Goal: Transaction & Acquisition: Book appointment/travel/reservation

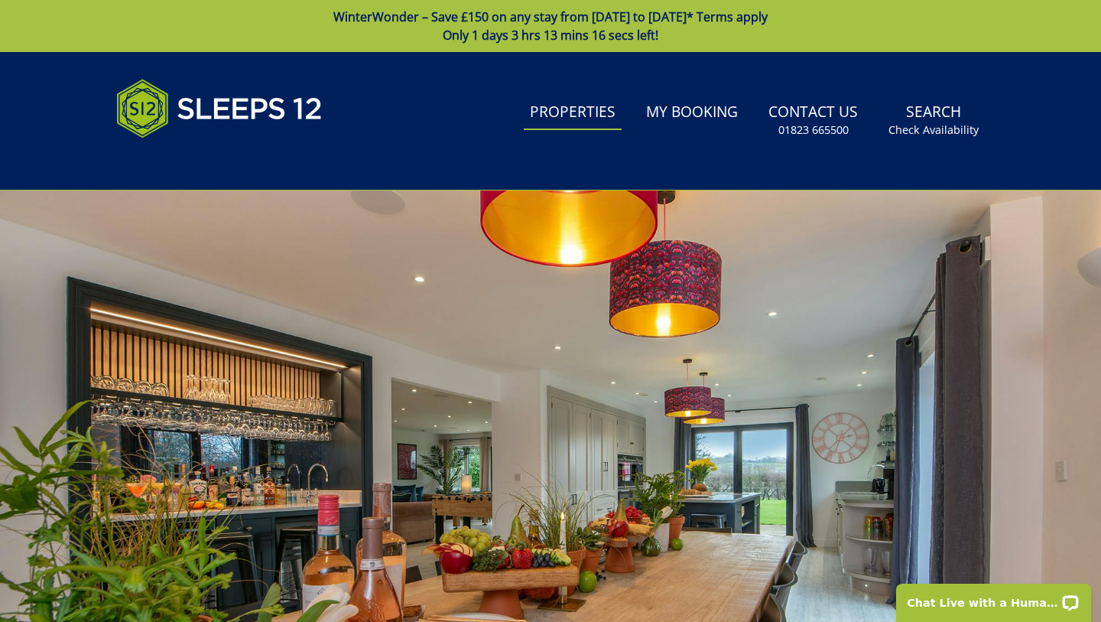
click at [590, 113] on link "Properties" at bounding box center [573, 113] width 98 height 34
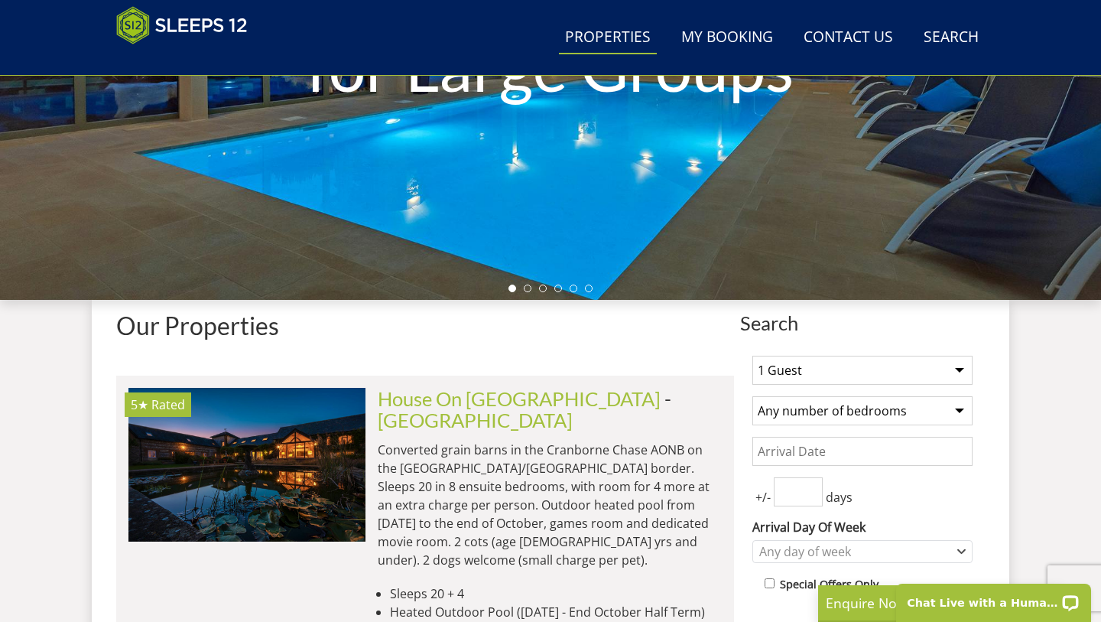
scroll to position [382, 0]
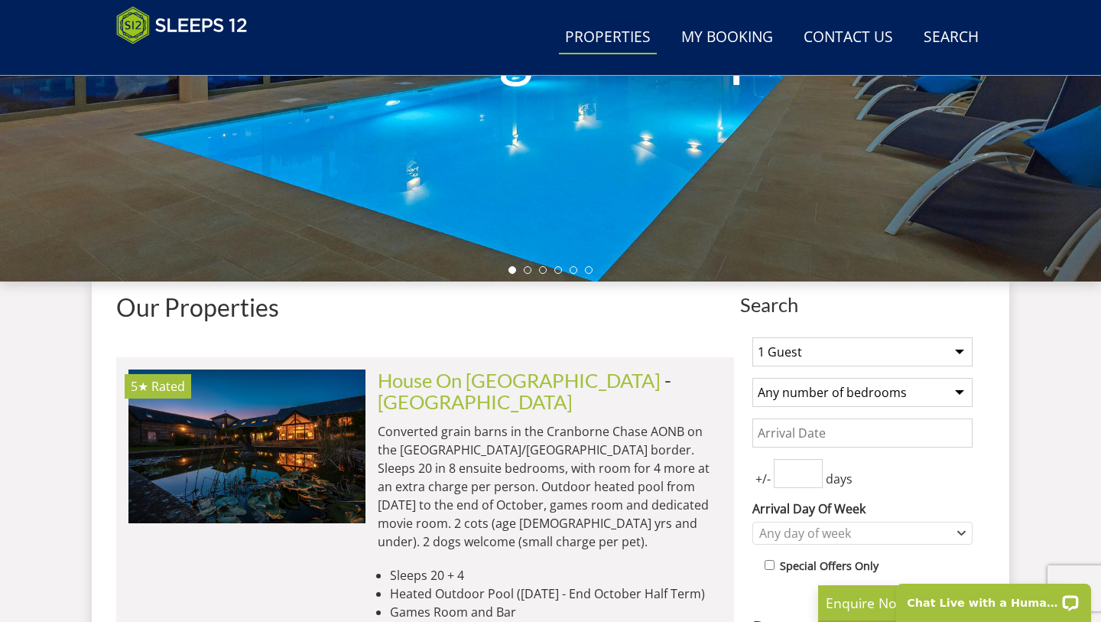
select select "20"
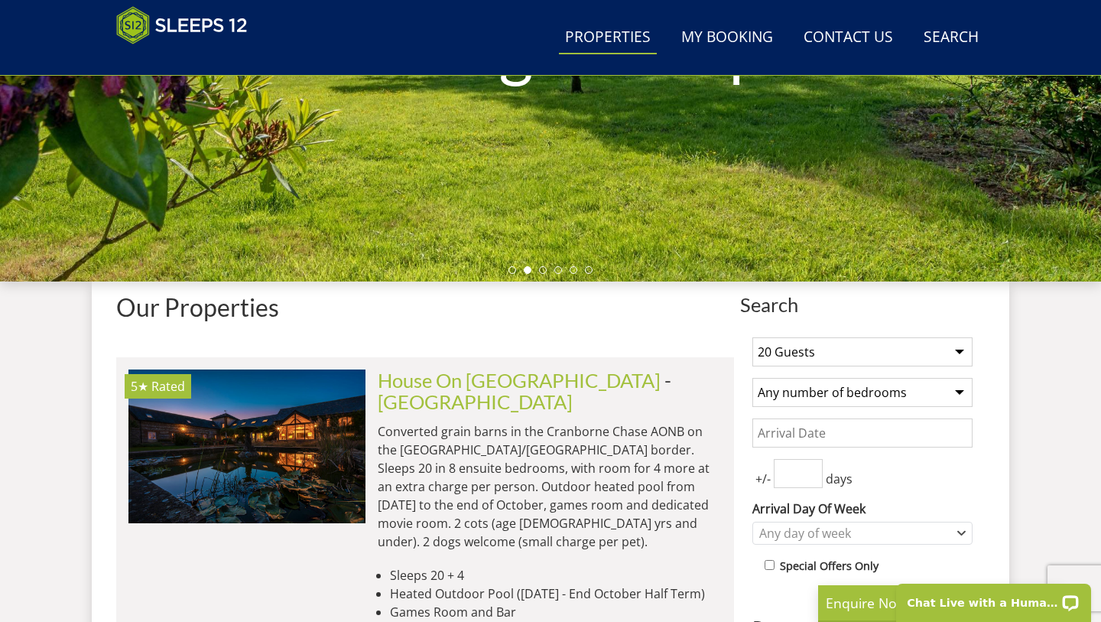
select select "10"
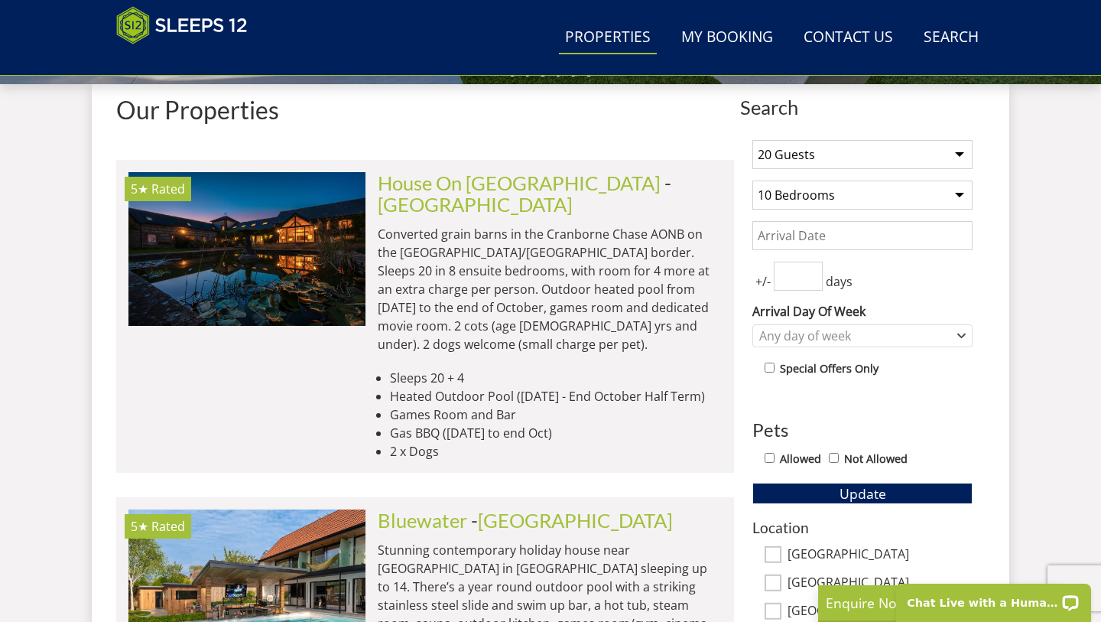
scroll to position [581, 0]
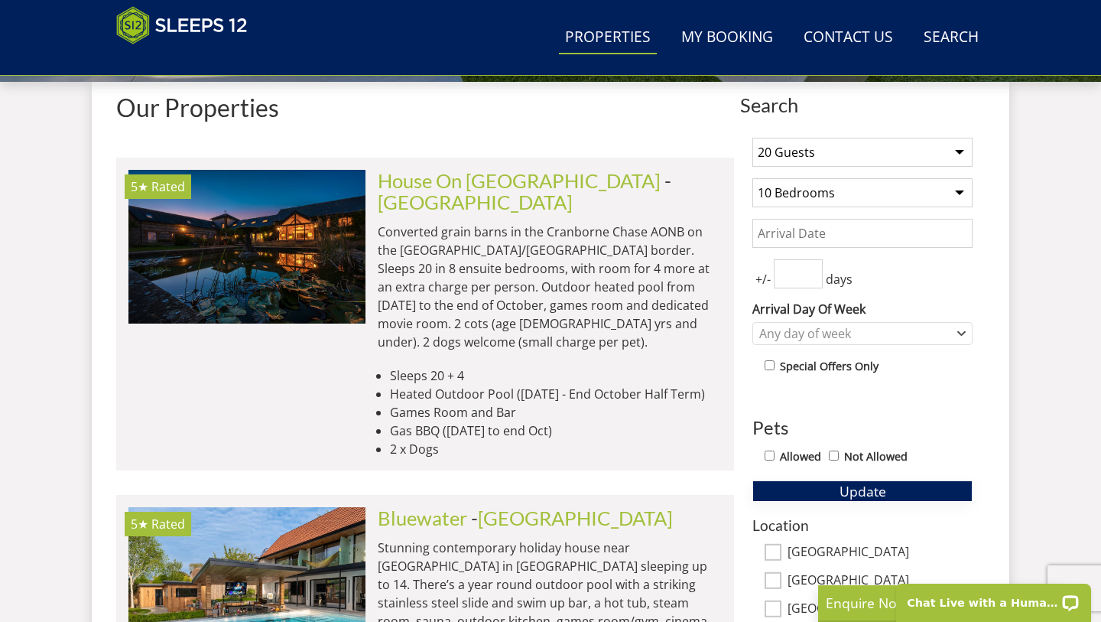
click at [821, 487] on button "Update" at bounding box center [863, 490] width 220 height 21
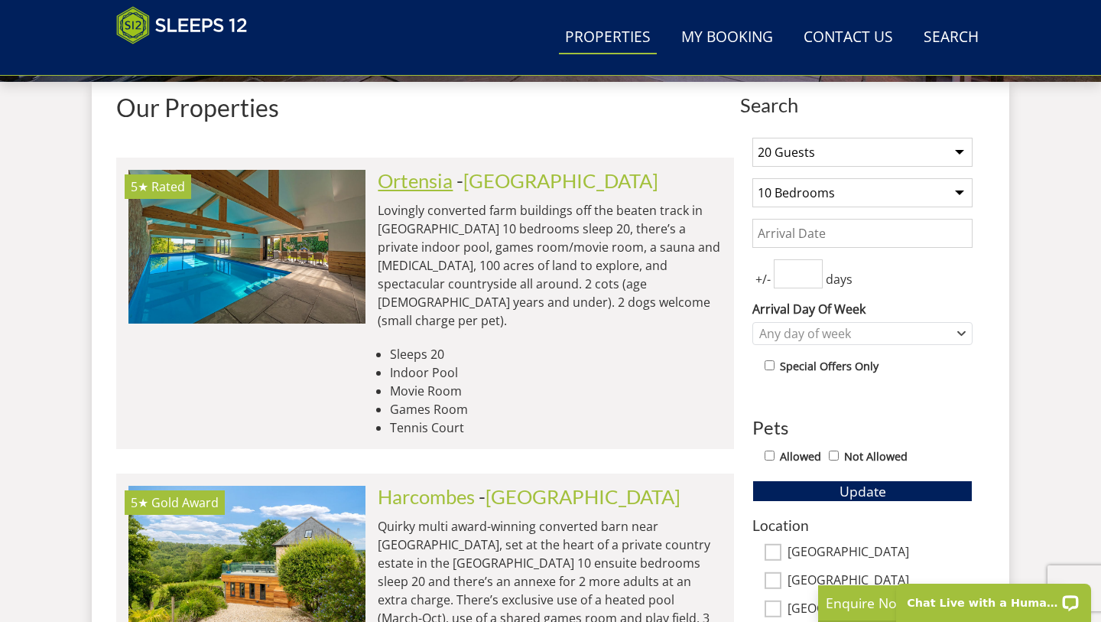
click at [439, 185] on link "Ortensia" at bounding box center [415, 180] width 75 height 23
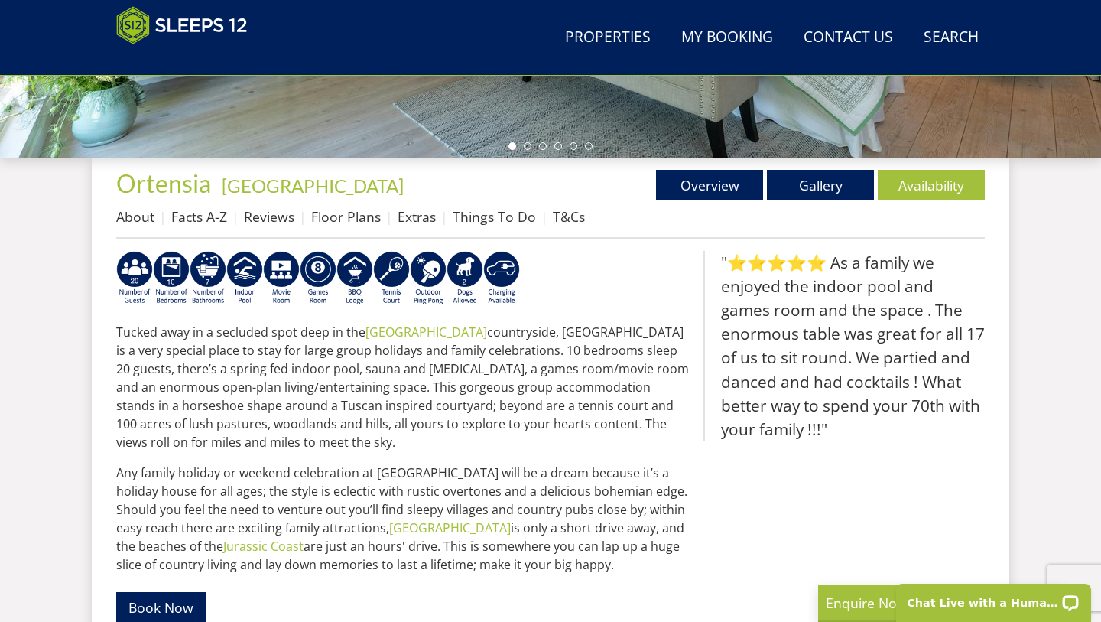
scroll to position [483, 0]
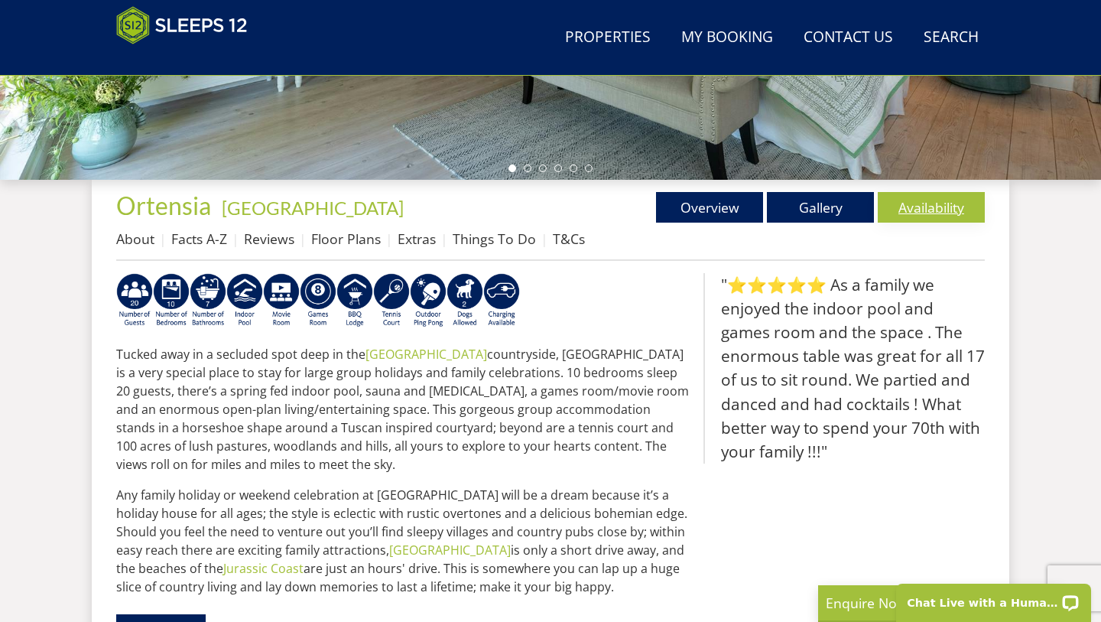
click at [941, 217] on link "Availability" at bounding box center [931, 207] width 107 height 31
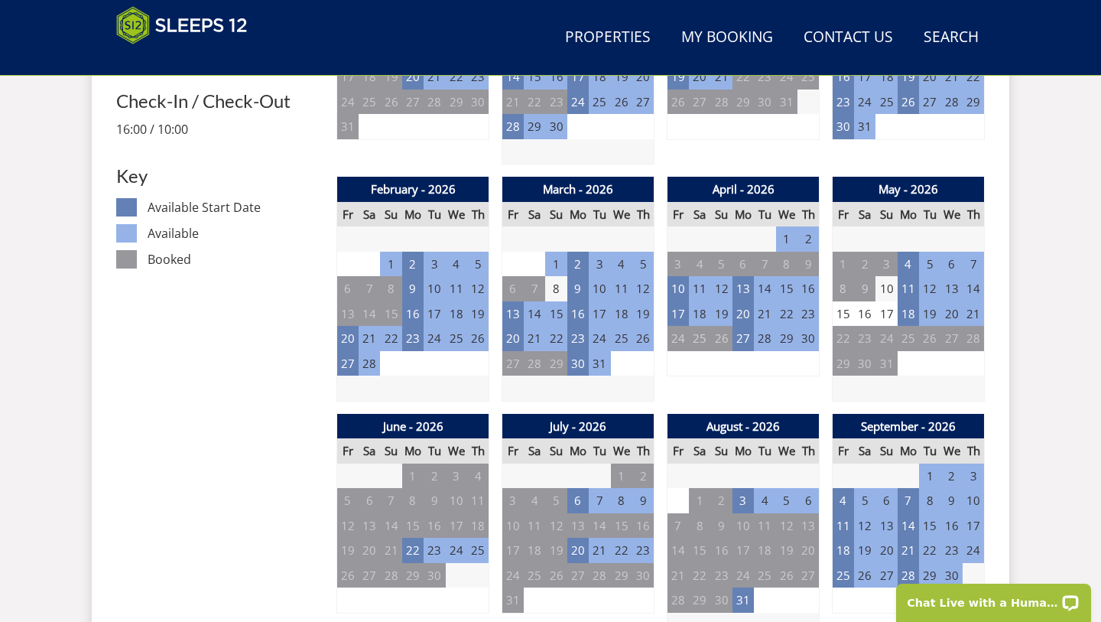
scroll to position [818, 0]
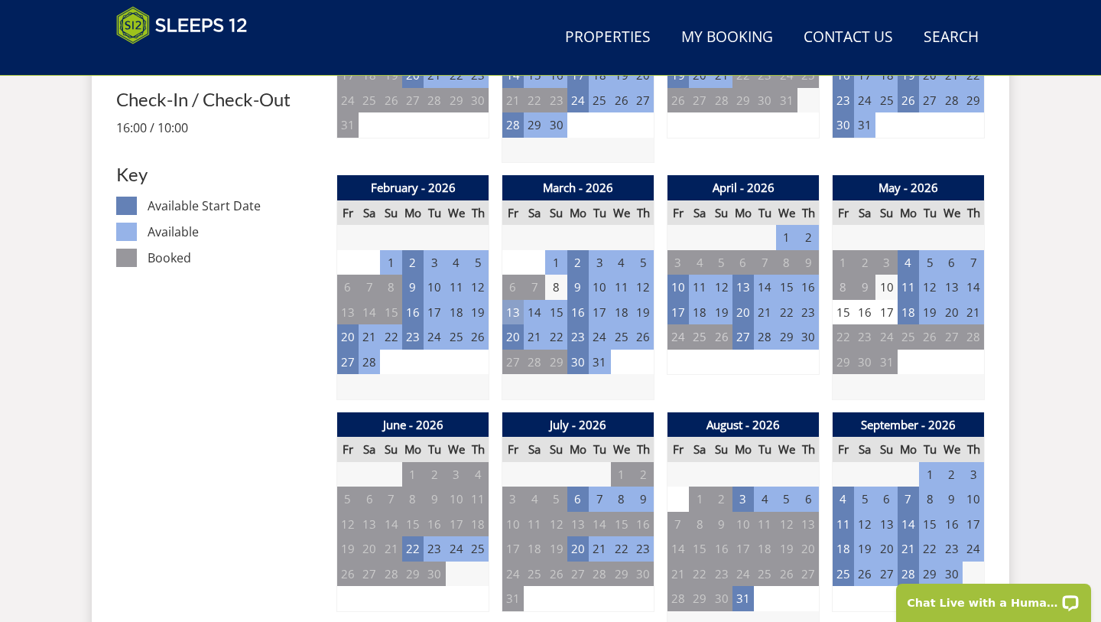
click at [513, 307] on td "13" at bounding box center [512, 312] width 21 height 25
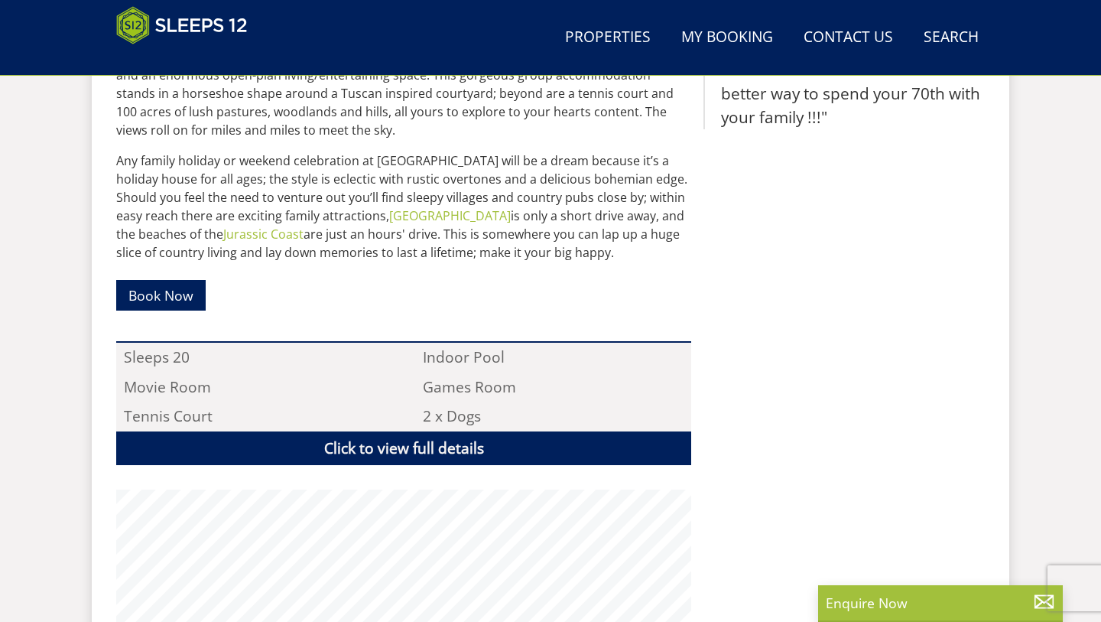
scroll to position [483, 0]
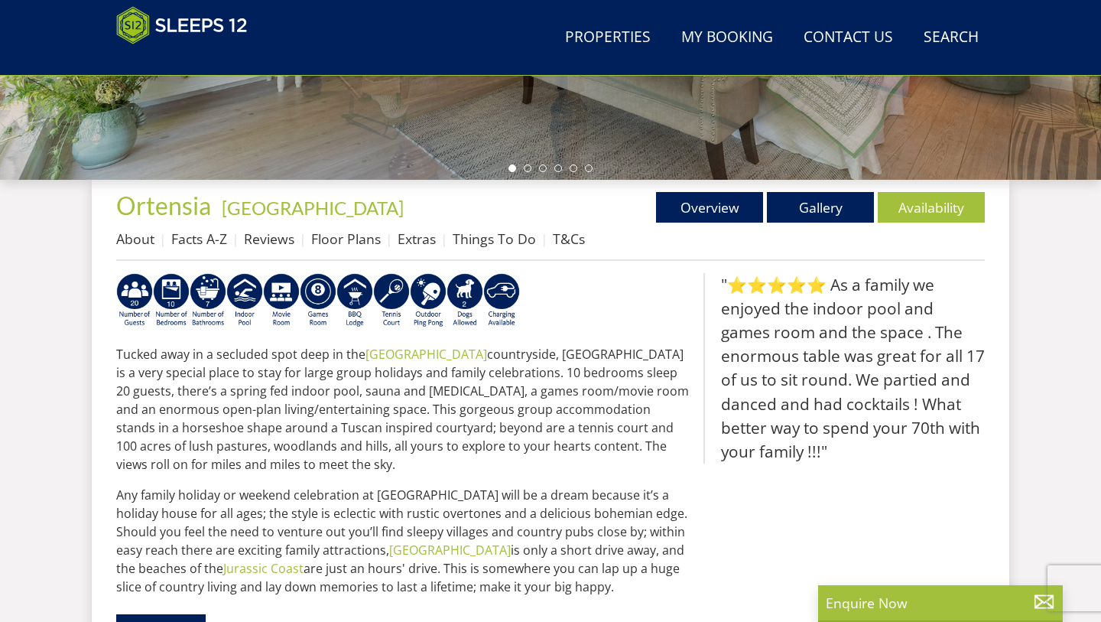
select select "20"
select select "10"
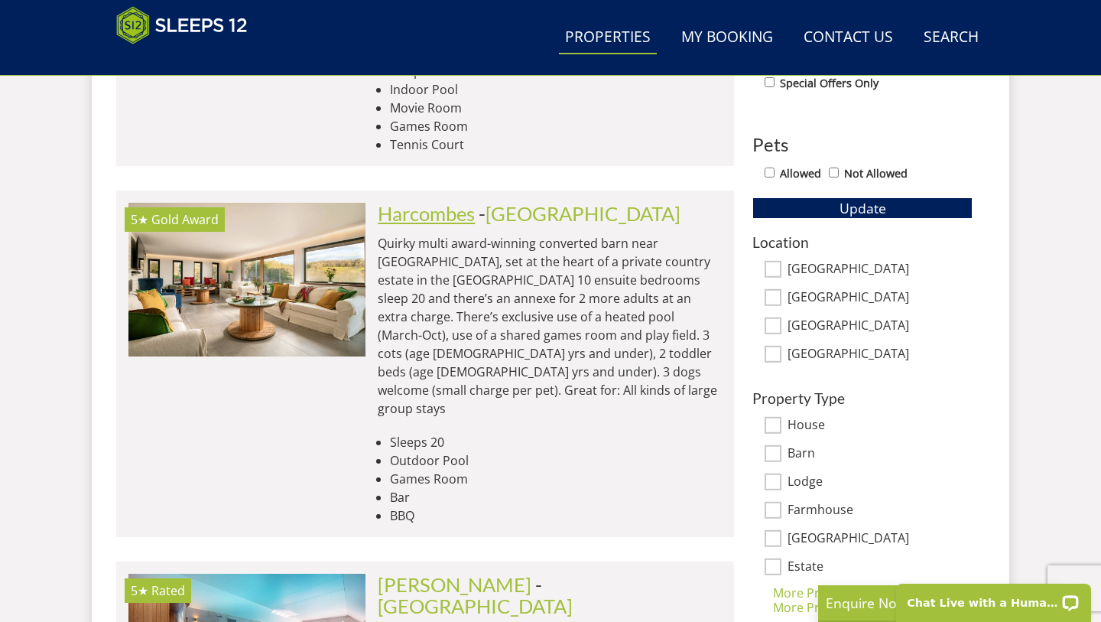
click at [460, 202] on link "Harcombes" at bounding box center [426, 213] width 97 height 23
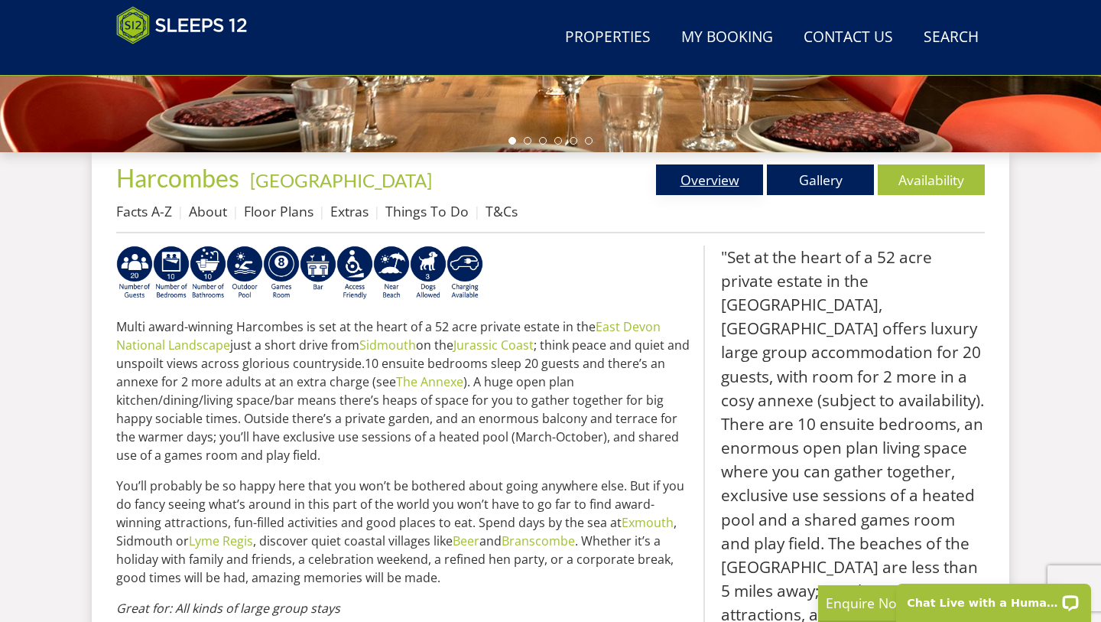
scroll to position [519, 0]
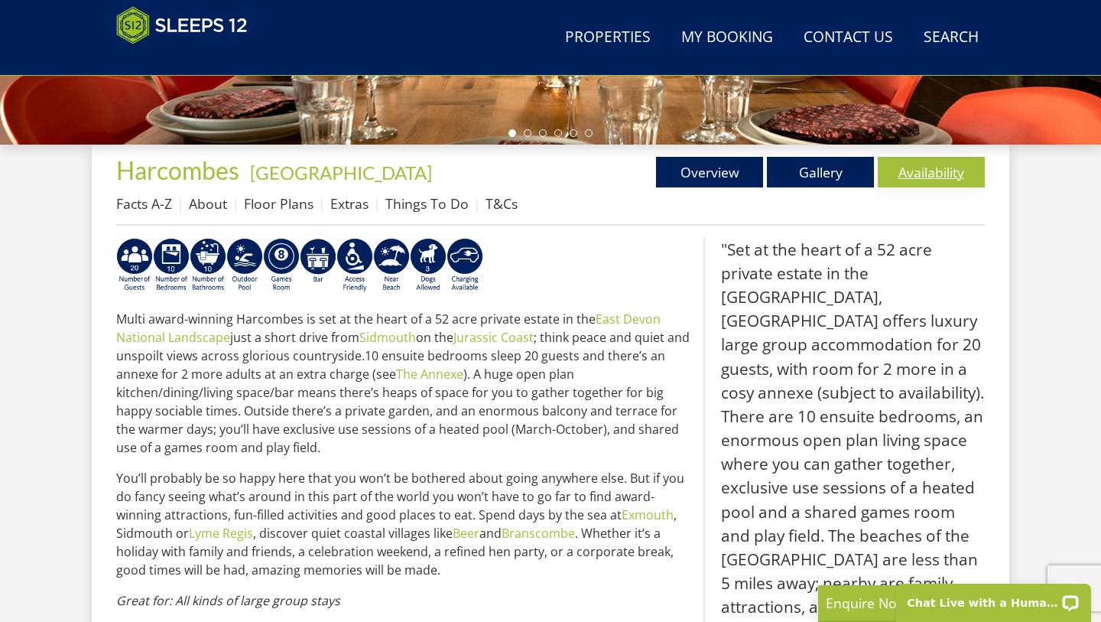
click at [941, 178] on link "Availability" at bounding box center [931, 172] width 107 height 31
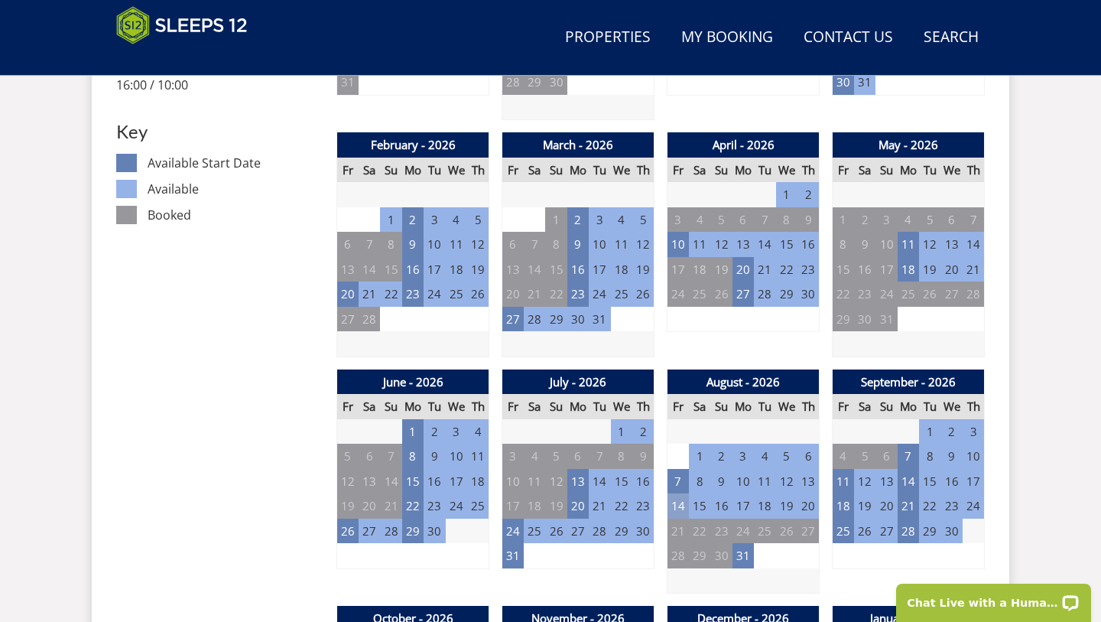
scroll to position [860, 0]
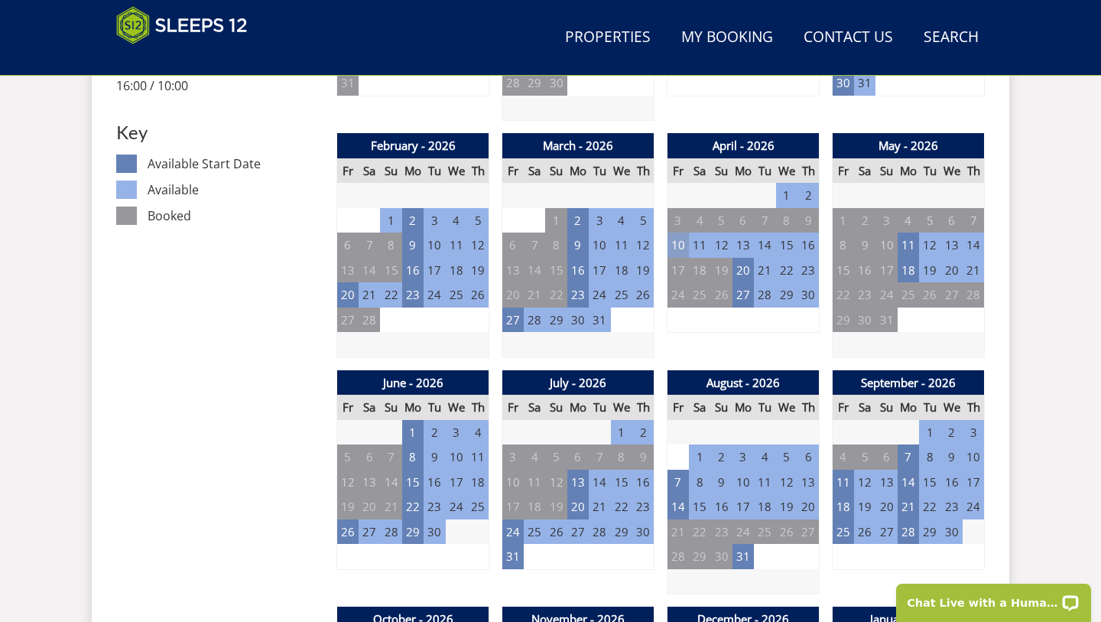
click at [682, 239] on td "10" at bounding box center [678, 245] width 21 height 25
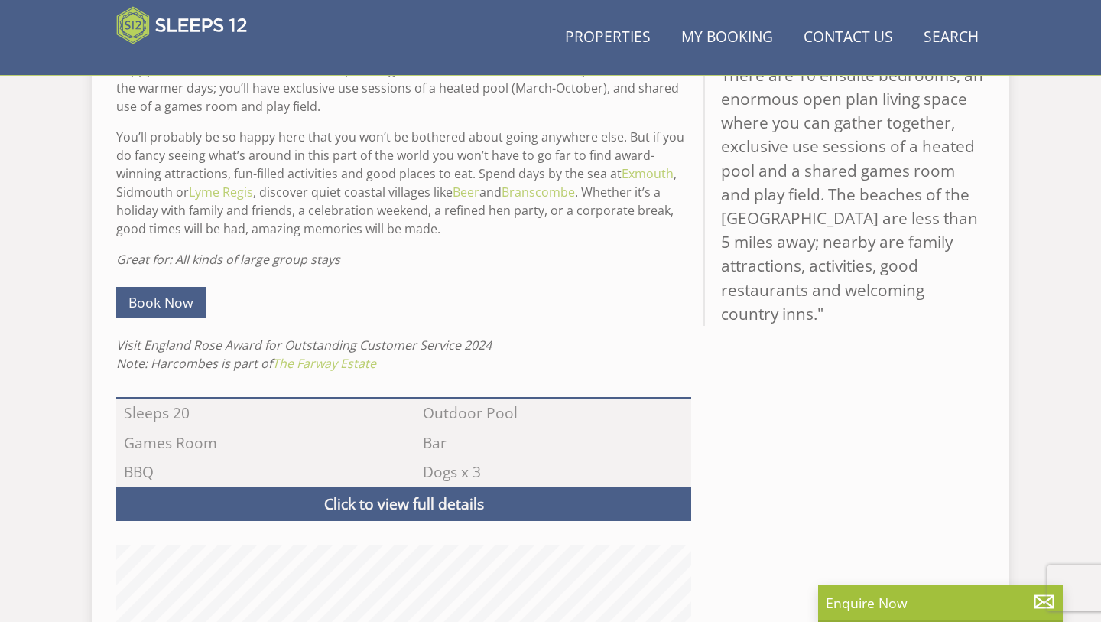
scroll to position [519, 0]
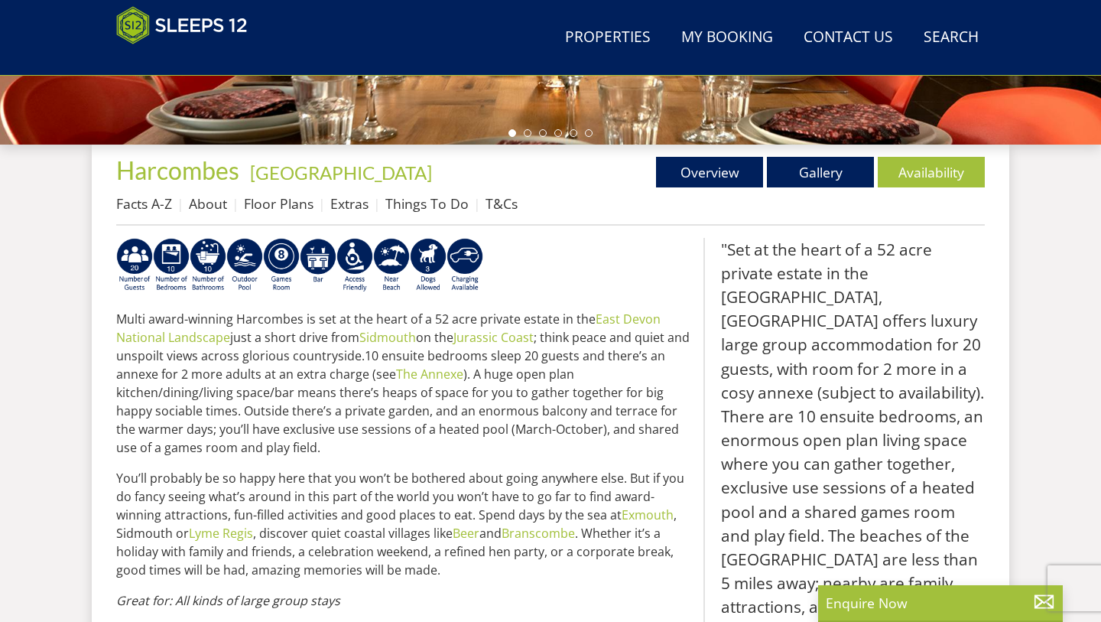
select select "20"
select select "10"
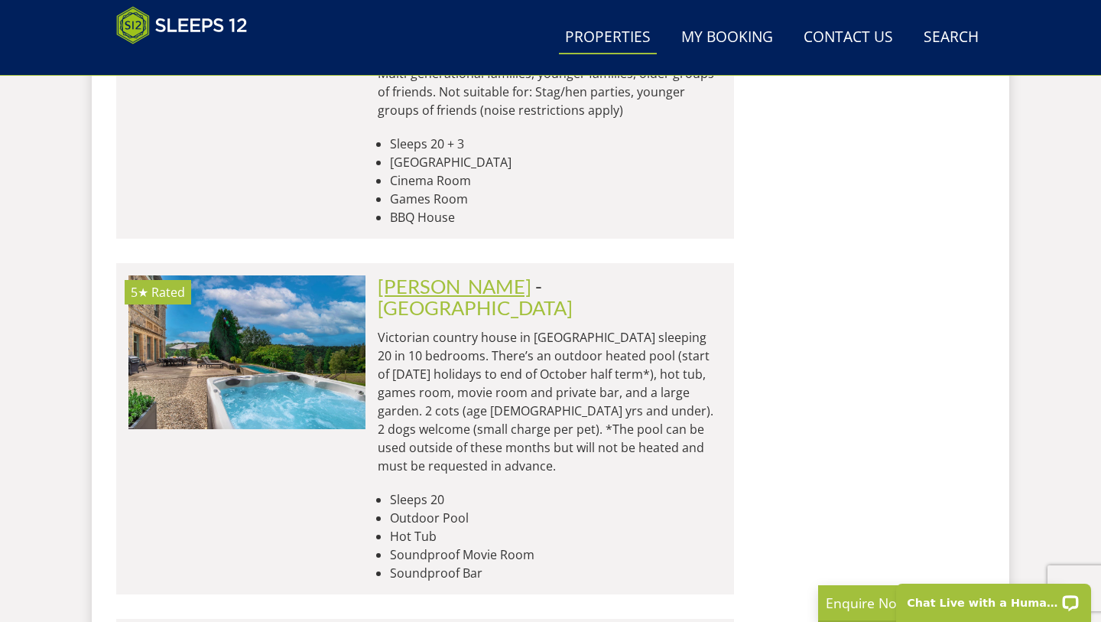
click at [434, 275] on link "[PERSON_NAME]" at bounding box center [455, 286] width 154 height 23
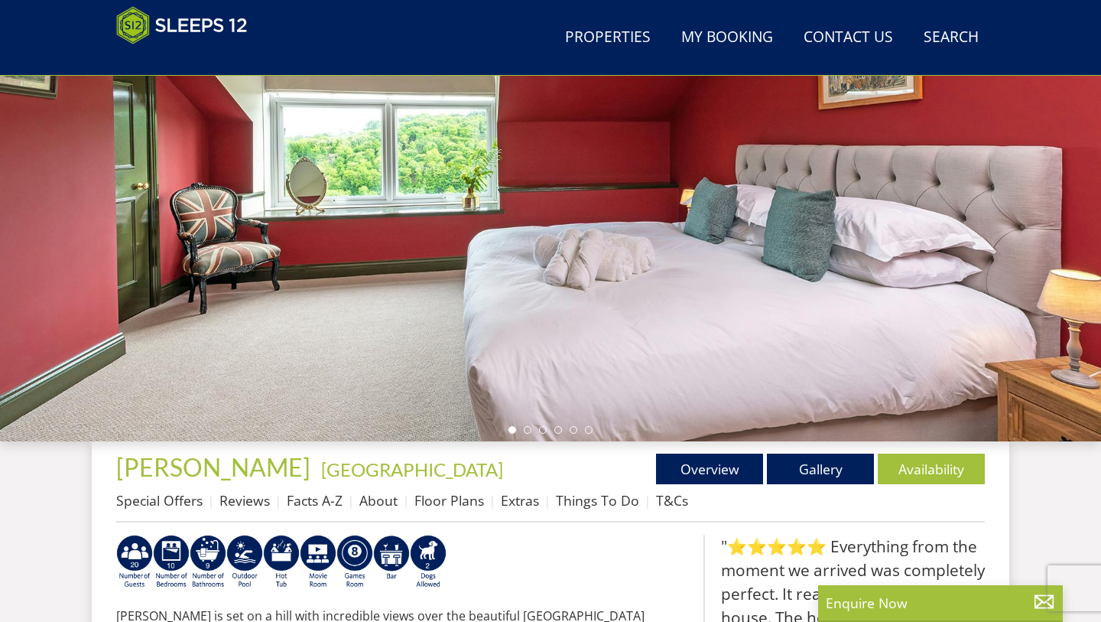
scroll to position [240, 0]
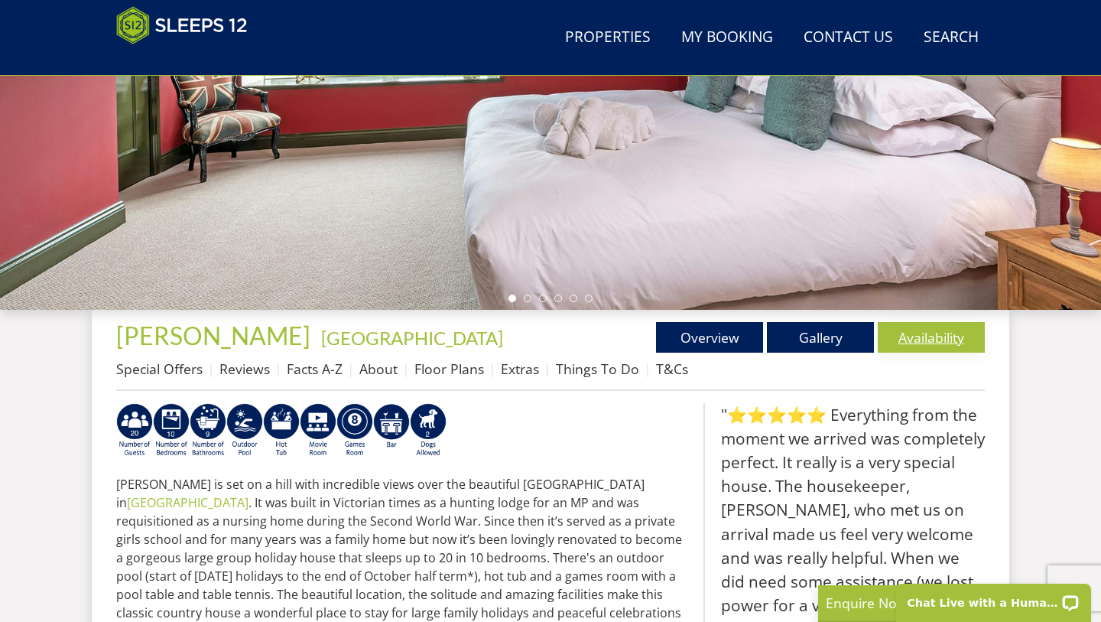
click at [942, 343] on link "Availability" at bounding box center [931, 337] width 107 height 31
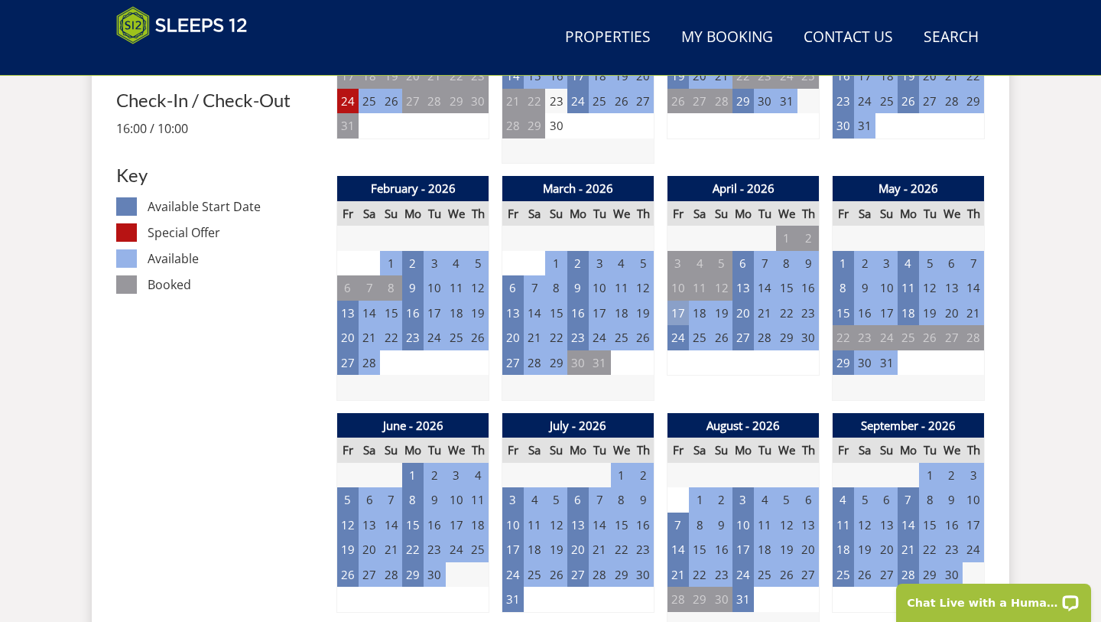
click at [679, 306] on td "17" at bounding box center [678, 313] width 21 height 25
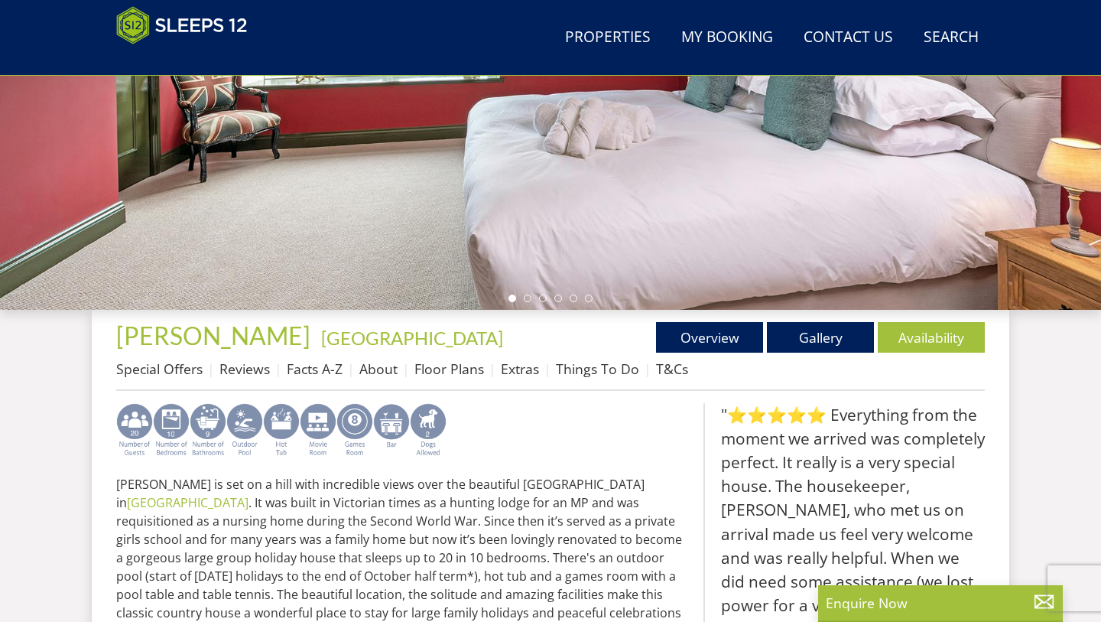
select select "20"
select select "10"
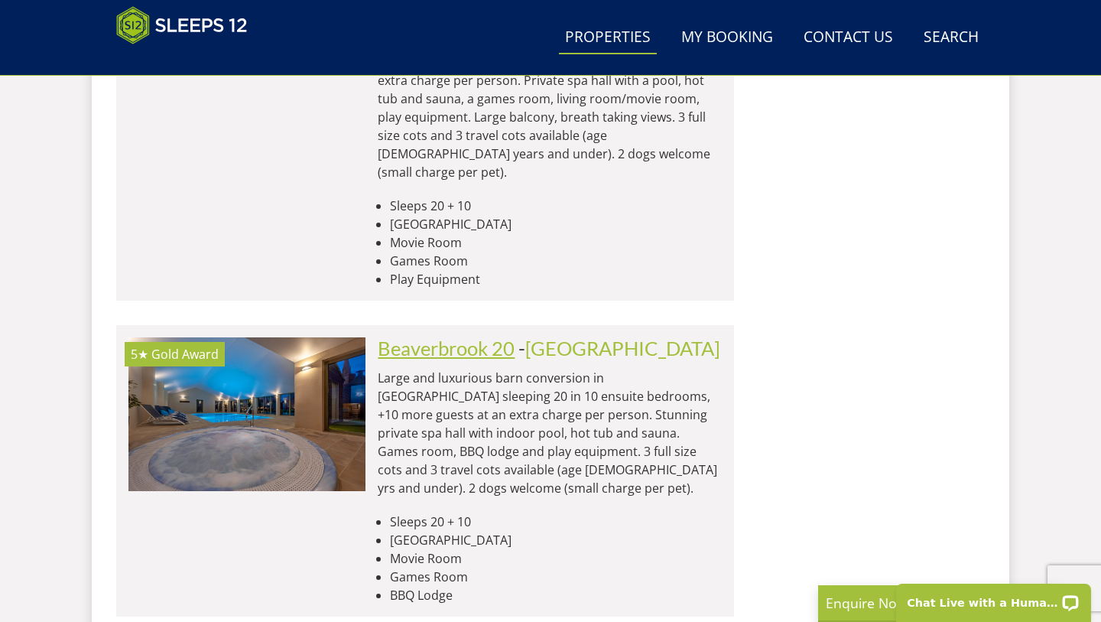
click at [480, 337] on link "Beaverbrook 20" at bounding box center [446, 348] width 137 height 23
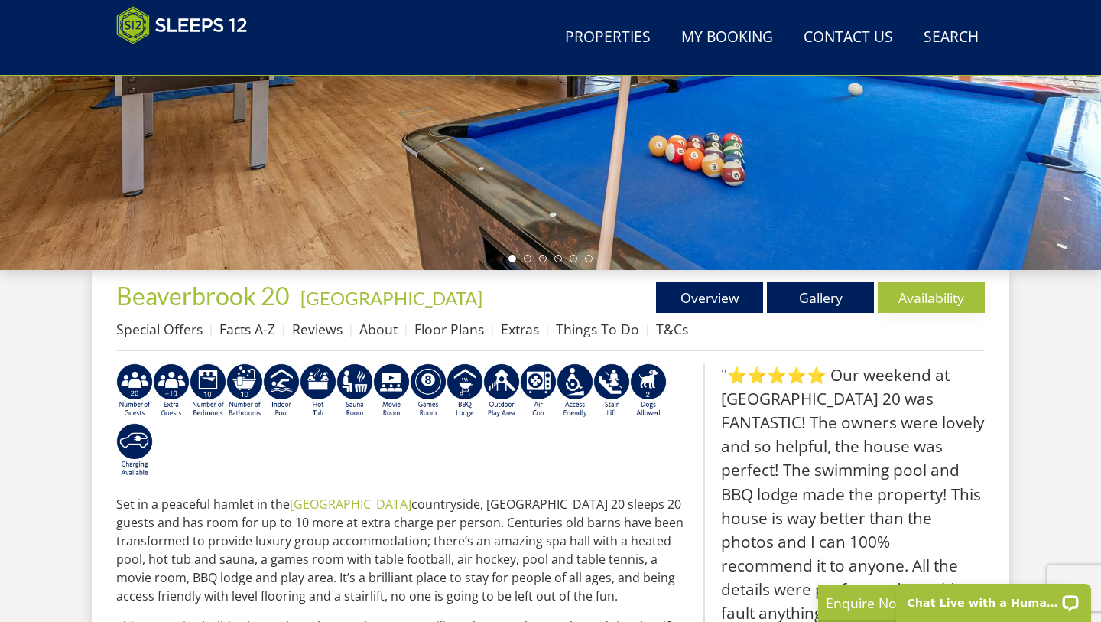
click at [937, 298] on link "Availability" at bounding box center [931, 297] width 107 height 31
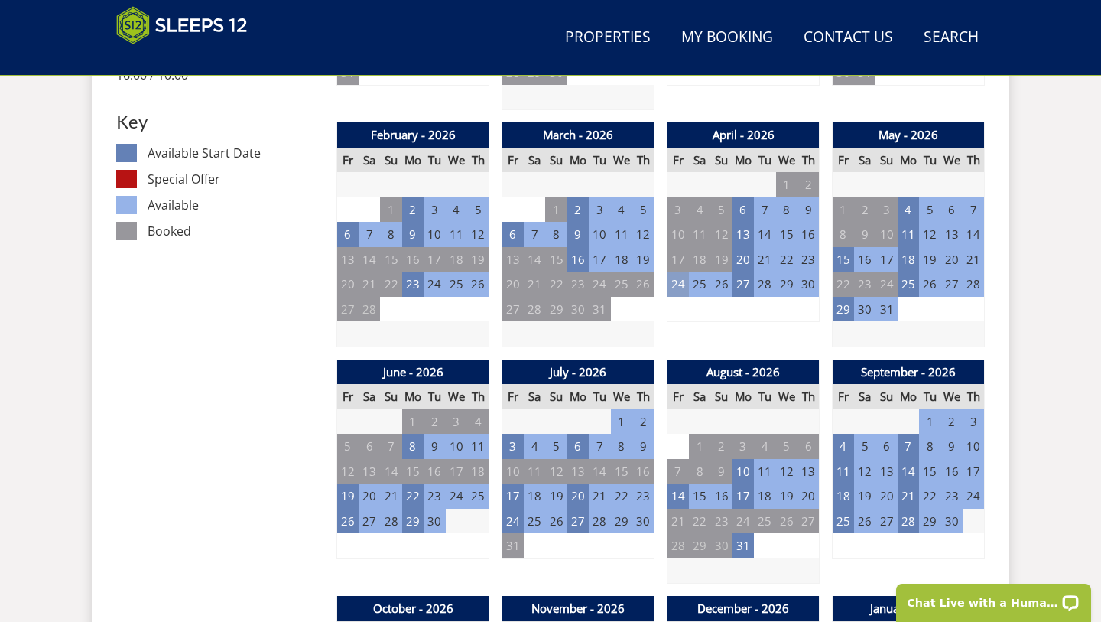
click at [681, 283] on td "24" at bounding box center [678, 284] width 21 height 25
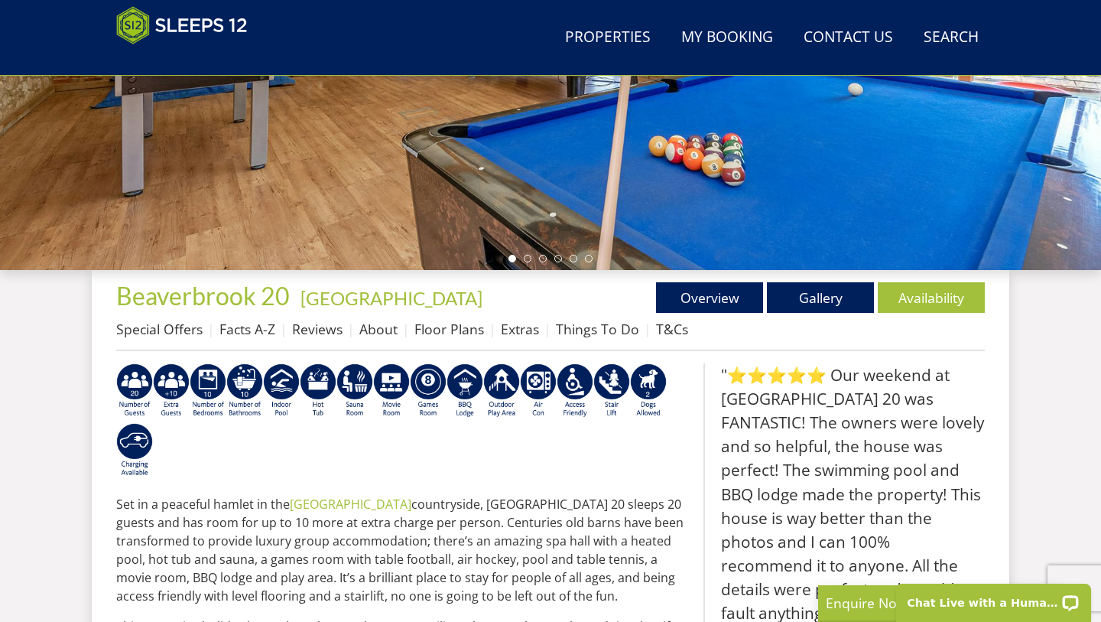
select select "20"
select select "10"
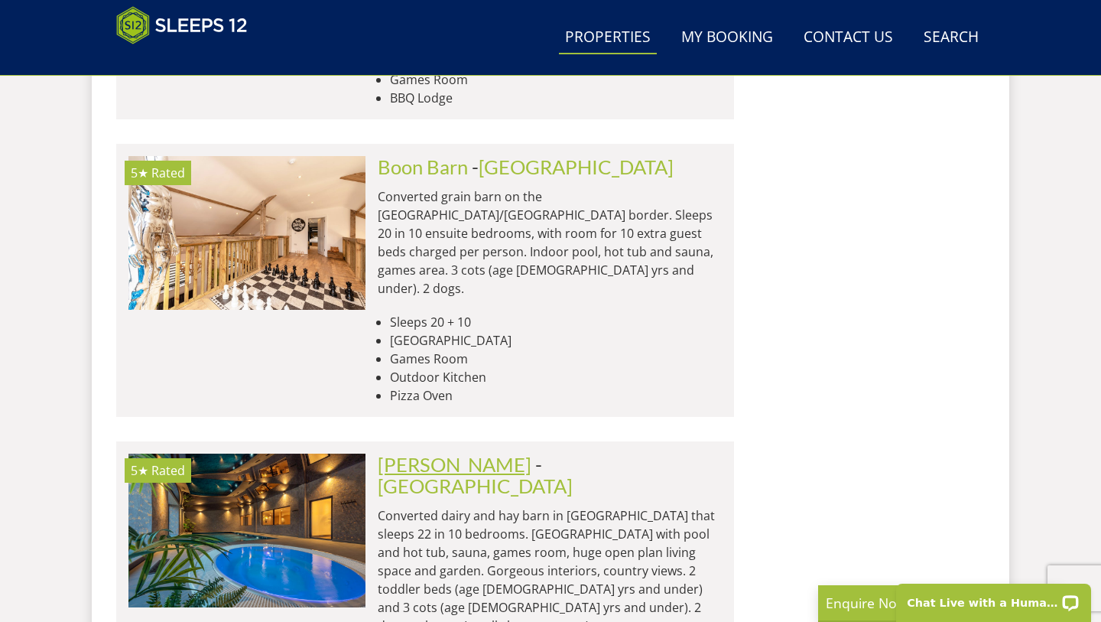
click at [482, 453] on link "[PERSON_NAME]" at bounding box center [455, 464] width 154 height 23
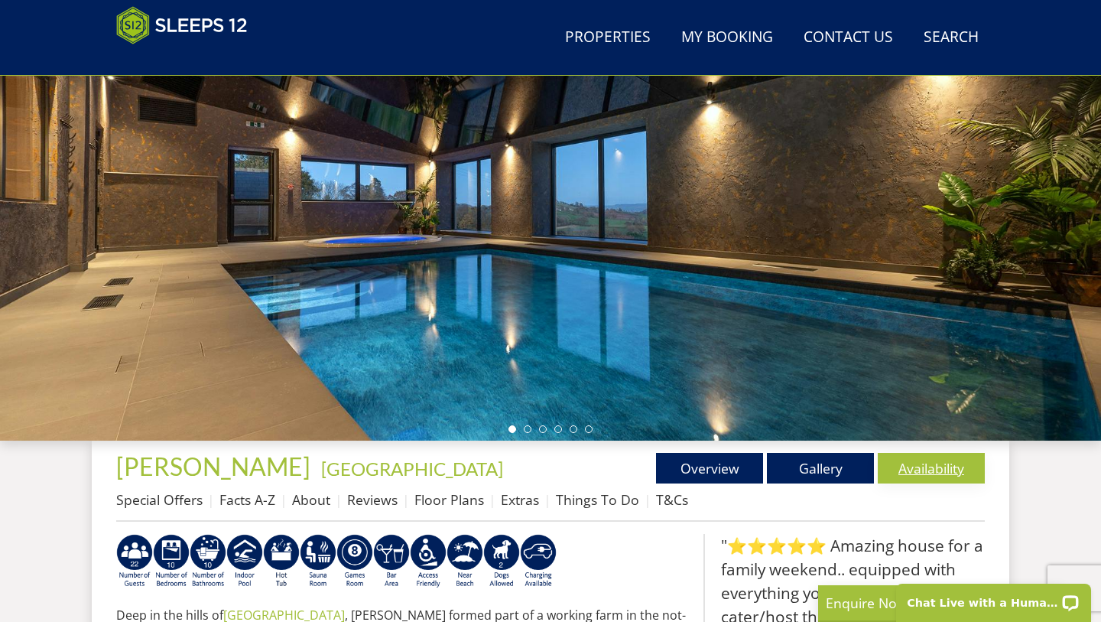
click at [945, 470] on link "Availability" at bounding box center [931, 468] width 107 height 31
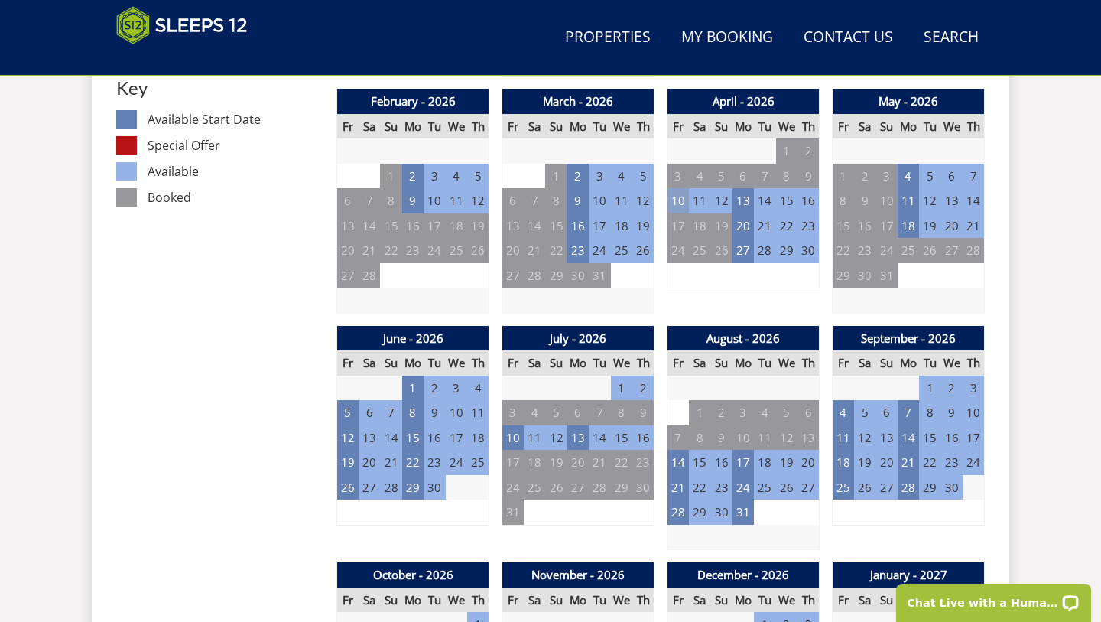
click at [678, 195] on td "10" at bounding box center [678, 200] width 21 height 25
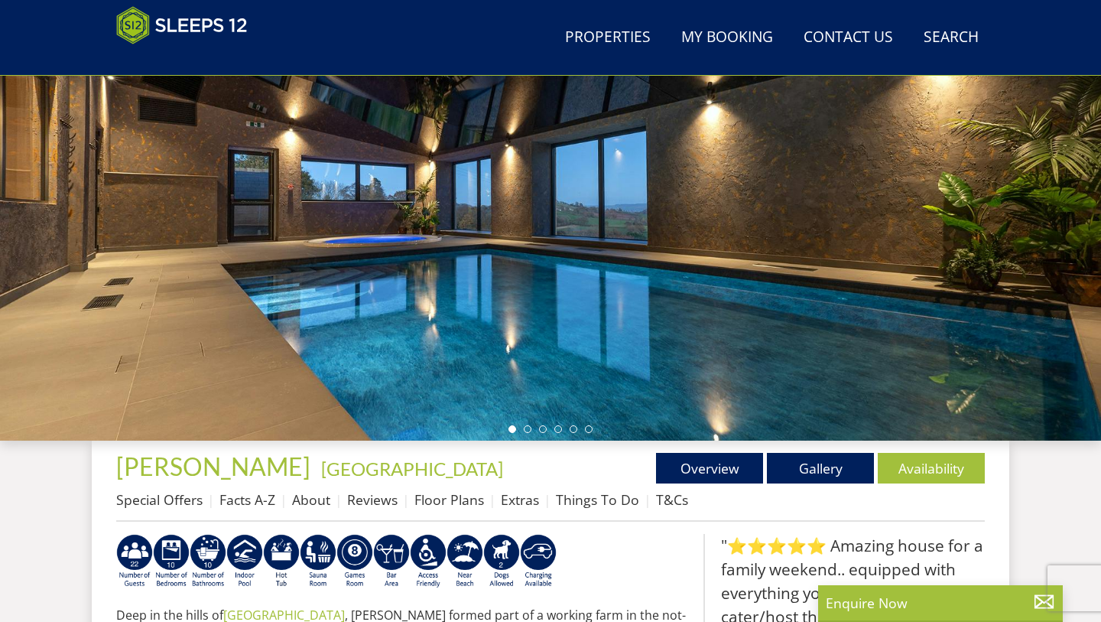
select select "20"
select select "10"
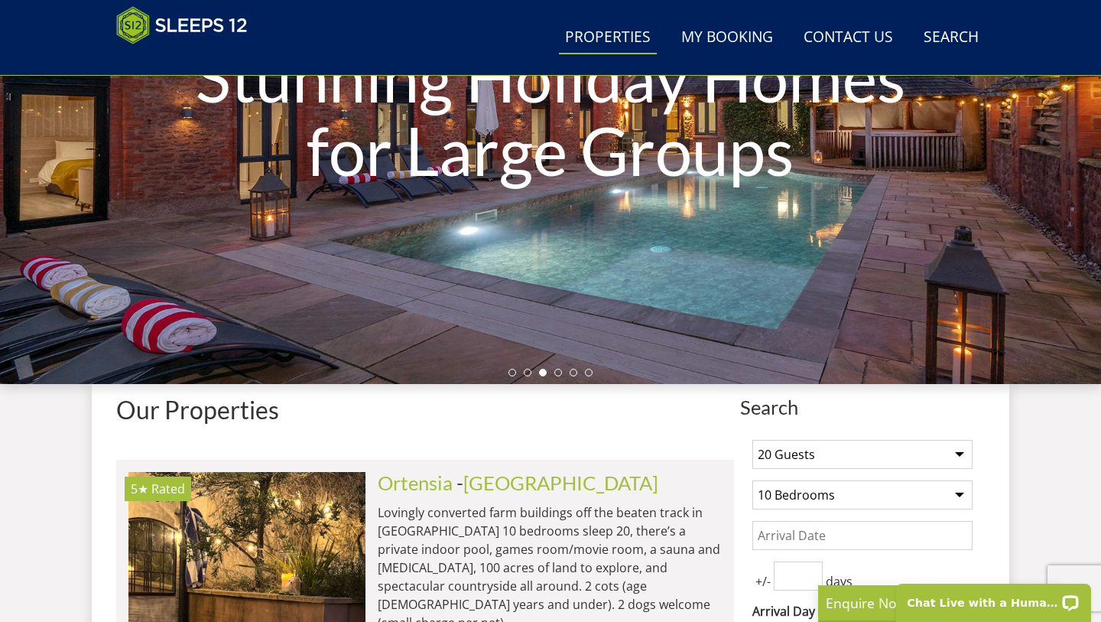
select select "18"
select select "9"
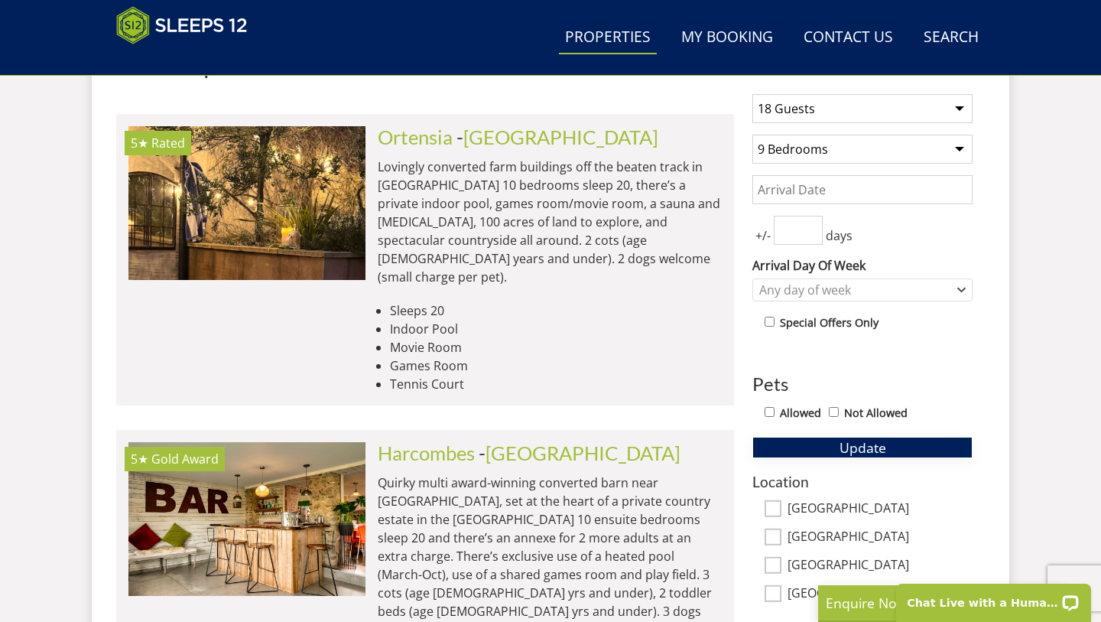
click at [863, 451] on span "Update" at bounding box center [863, 447] width 47 height 18
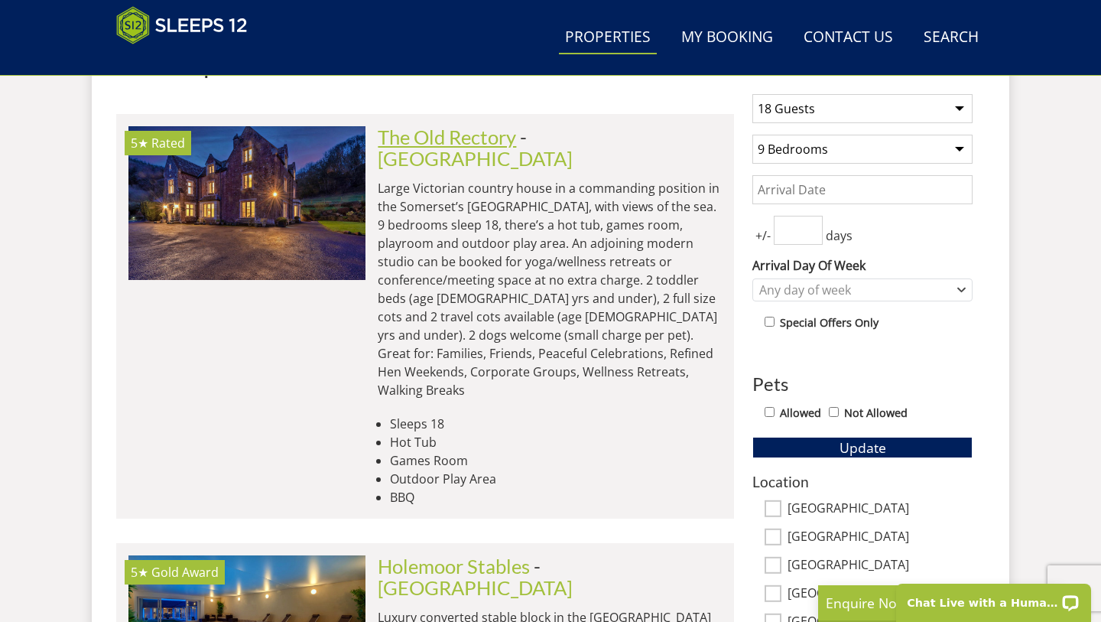
click at [494, 142] on link "The Old Rectory" at bounding box center [447, 136] width 138 height 23
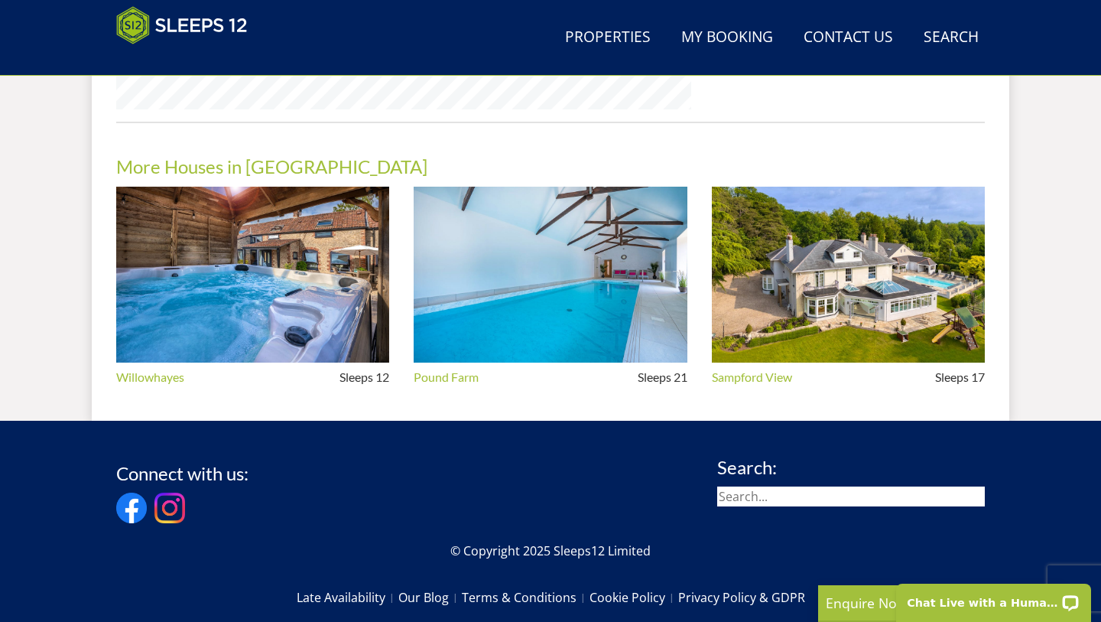
scroll to position [1495, 0]
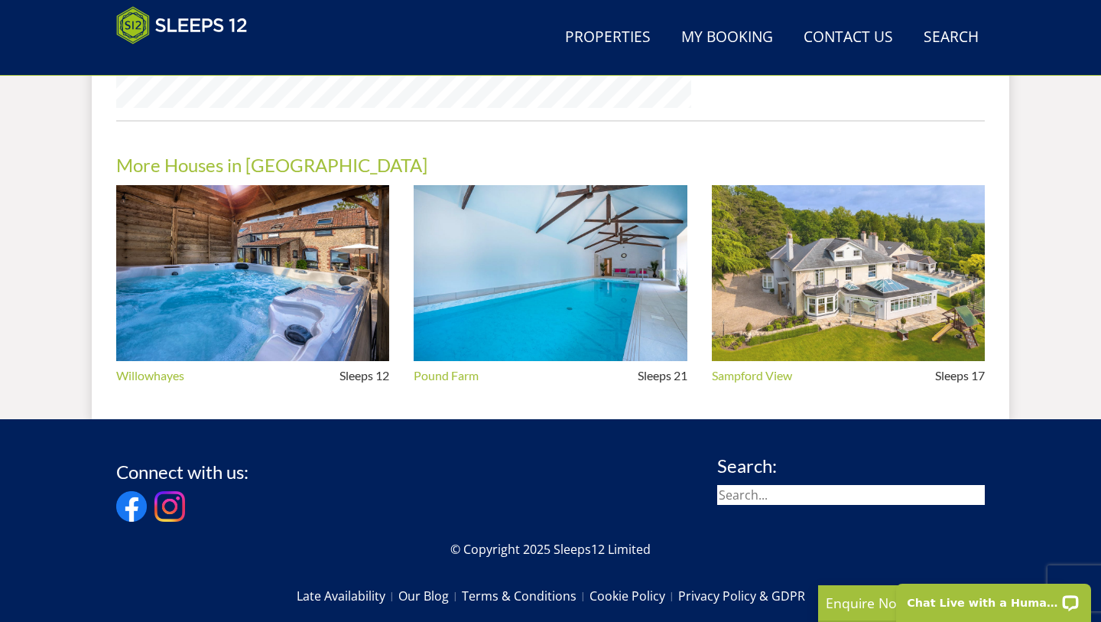
select select "18"
select select "9"
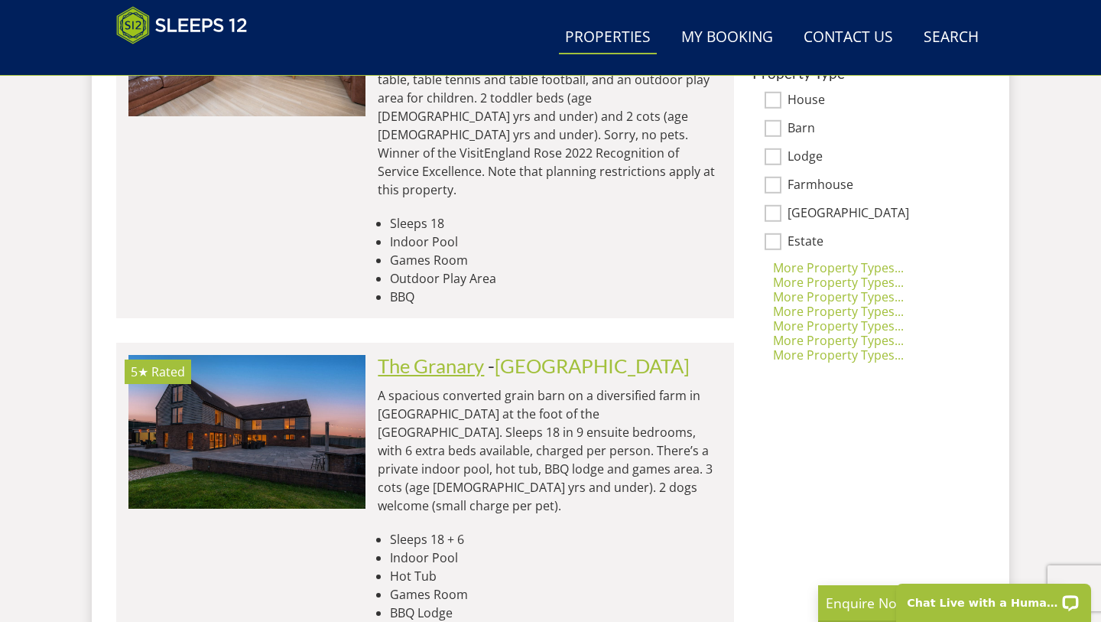
click at [476, 354] on link "The Granary" at bounding box center [431, 365] width 106 height 23
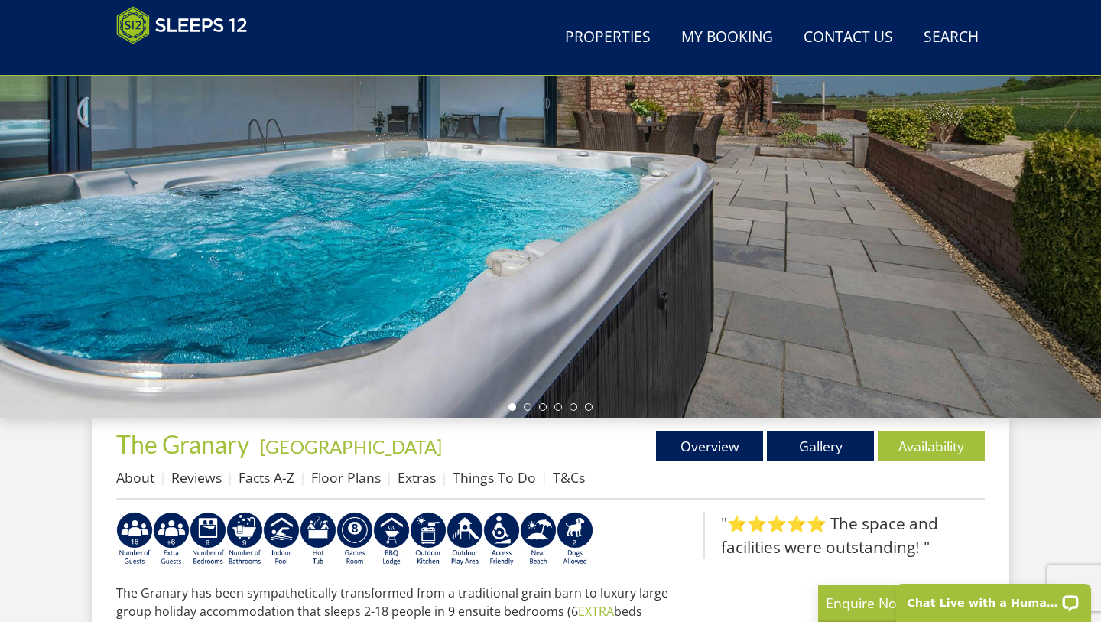
scroll to position [246, 0]
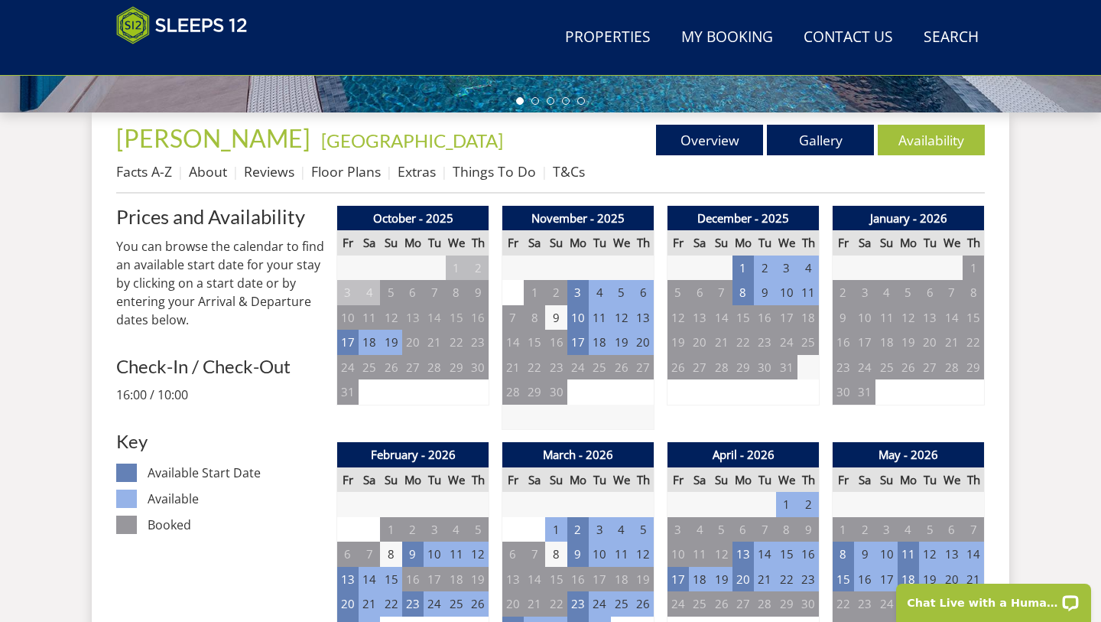
scroll to position [551, 0]
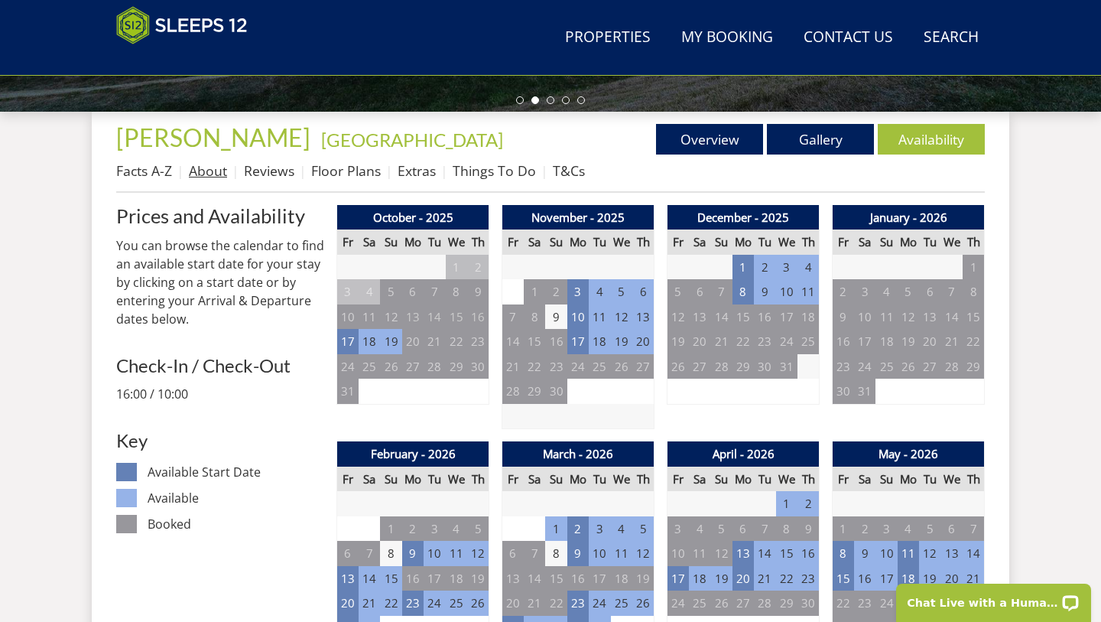
click at [209, 174] on link "About" at bounding box center [208, 170] width 38 height 18
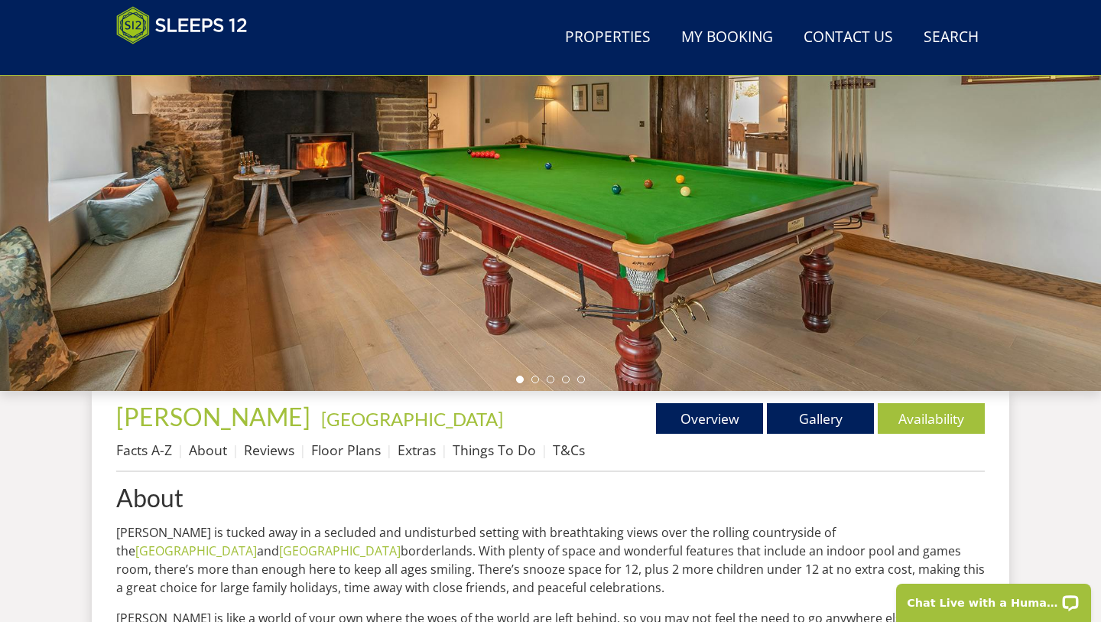
scroll to position [281, 0]
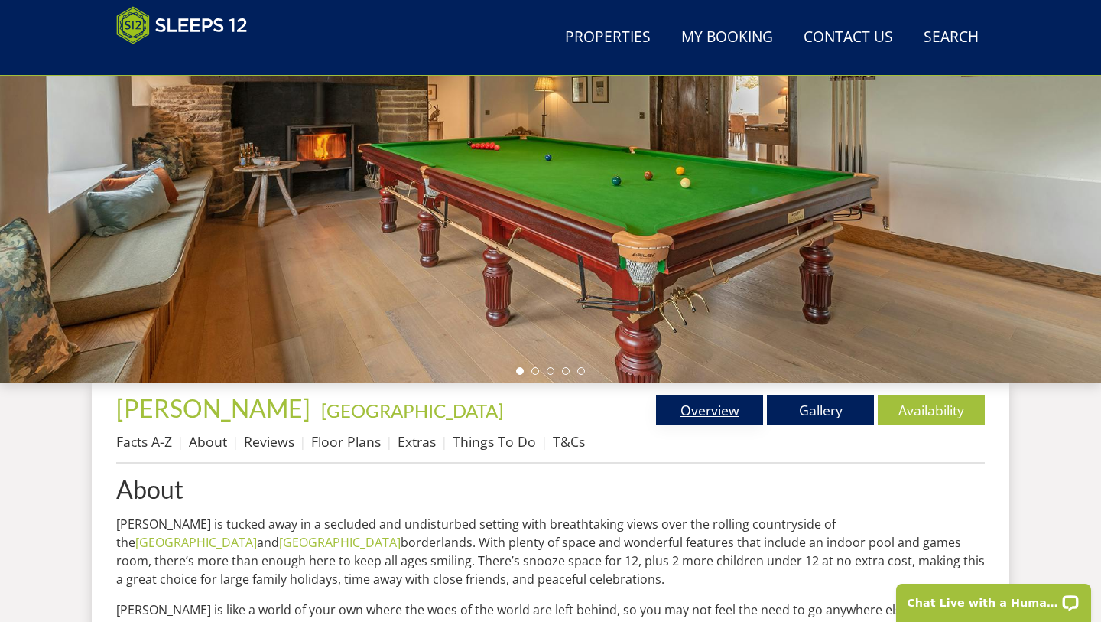
click at [717, 411] on link "Overview" at bounding box center [709, 410] width 107 height 31
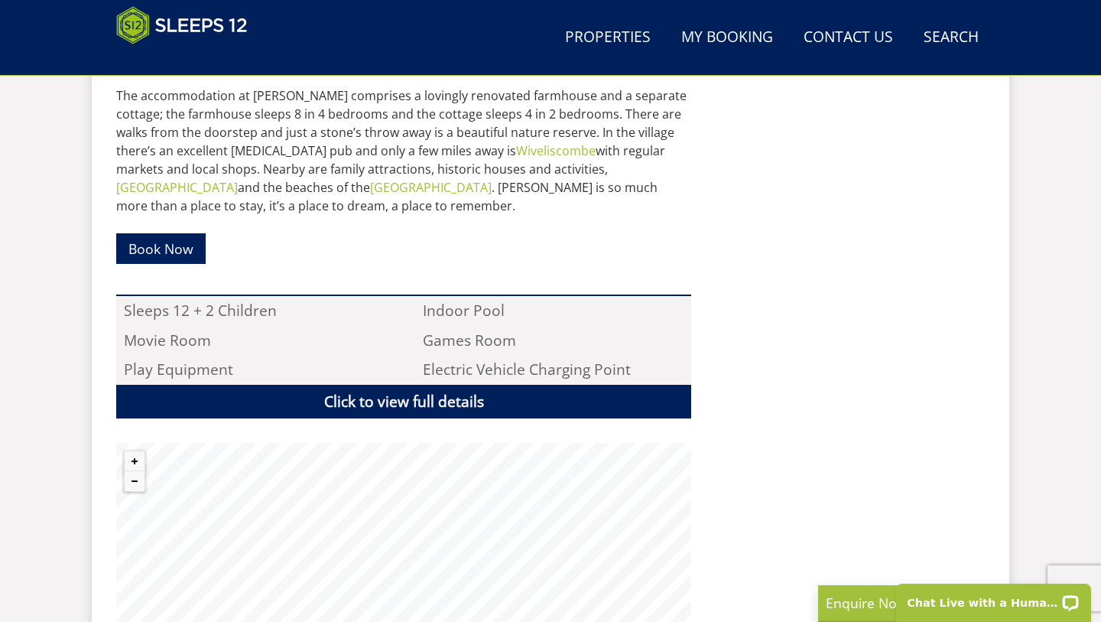
scroll to position [906, 0]
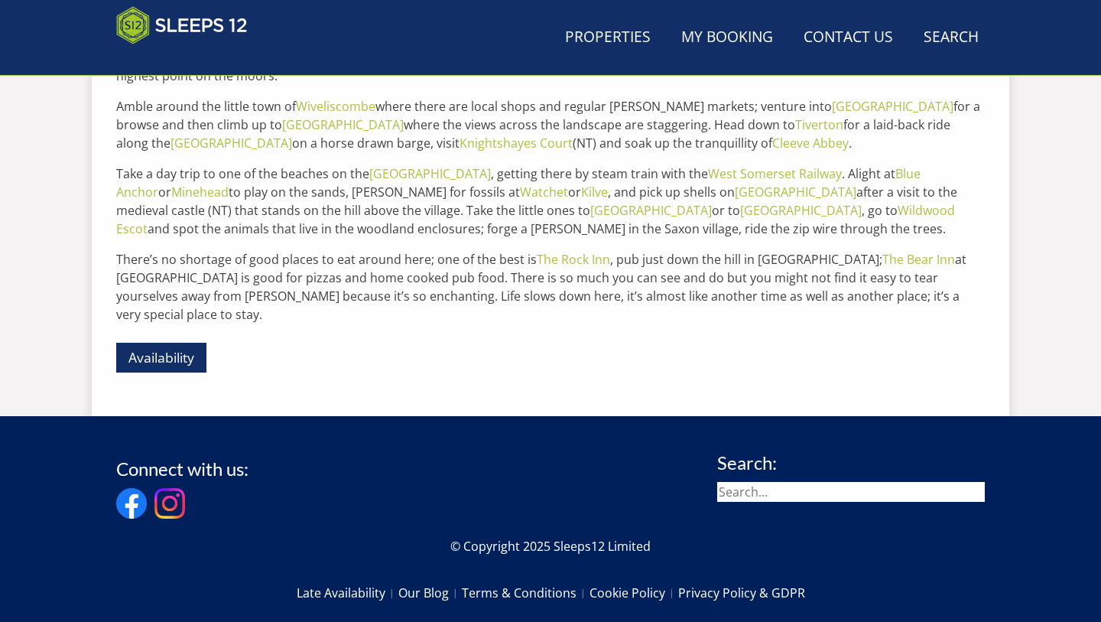
scroll to position [281, 0]
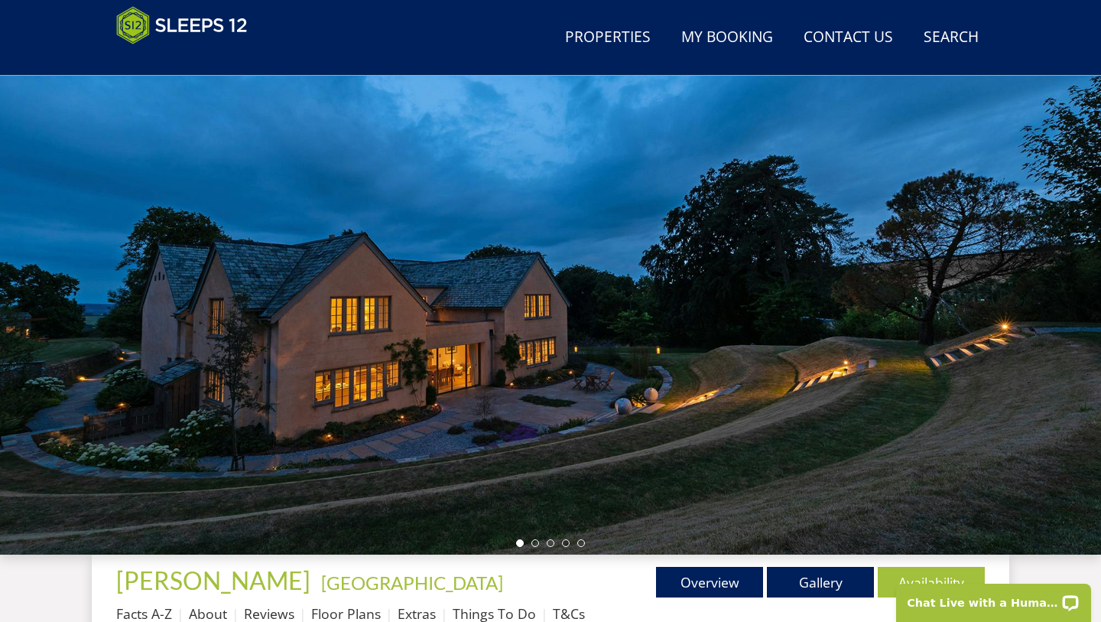
scroll to position [95, 0]
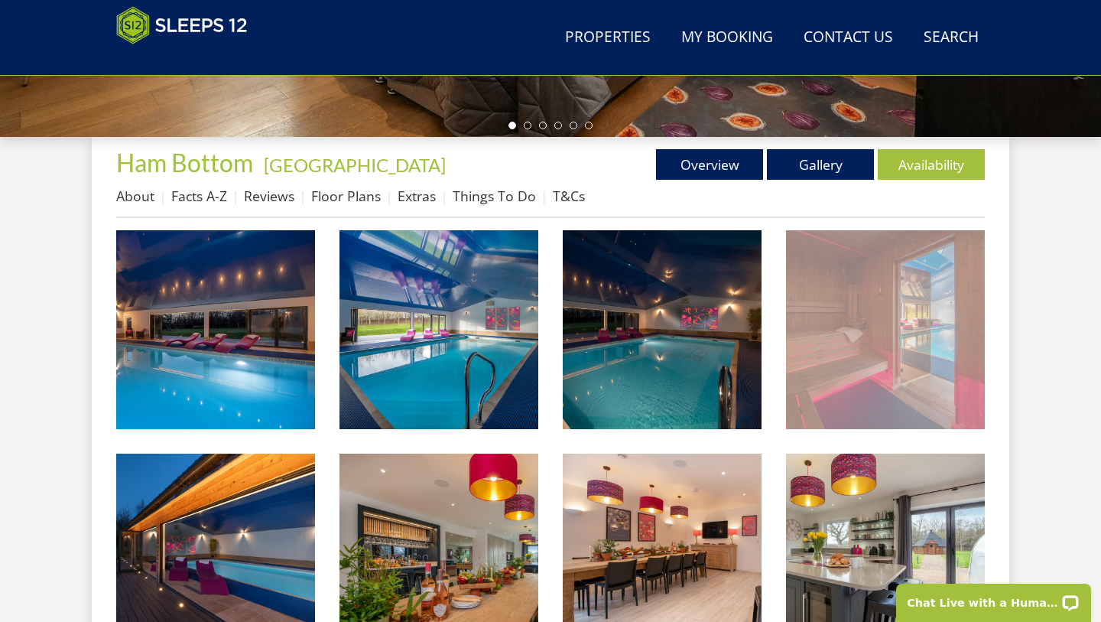
scroll to position [528, 0]
